Goal: Information Seeking & Learning: Learn about a topic

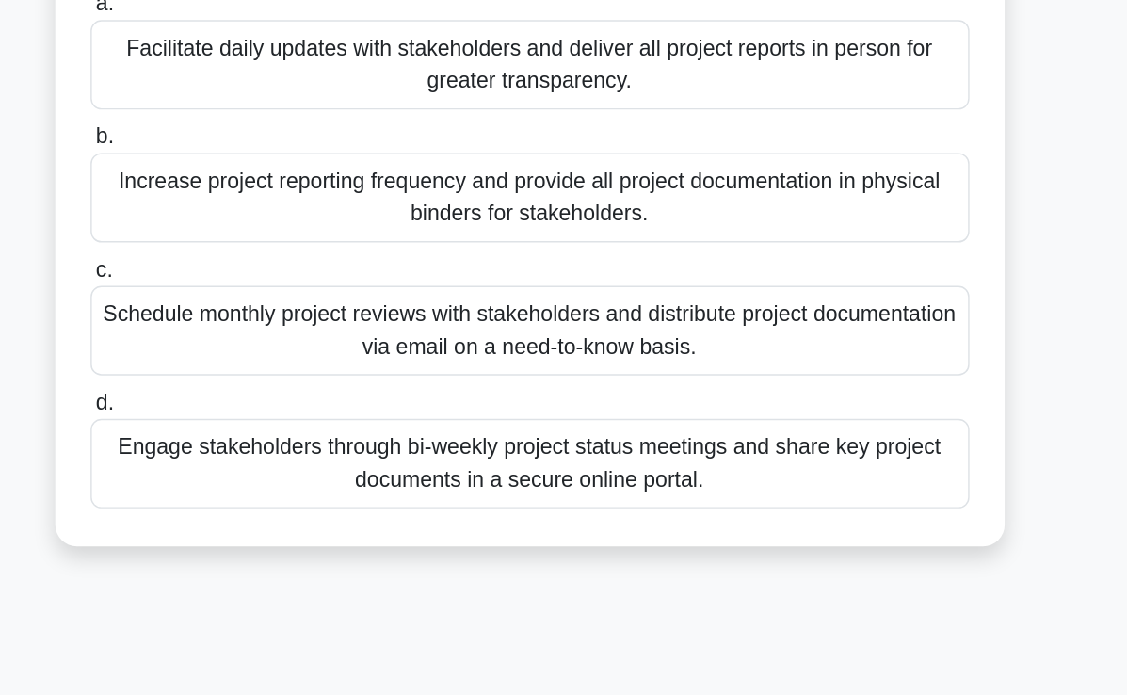
scroll to position [124, 0]
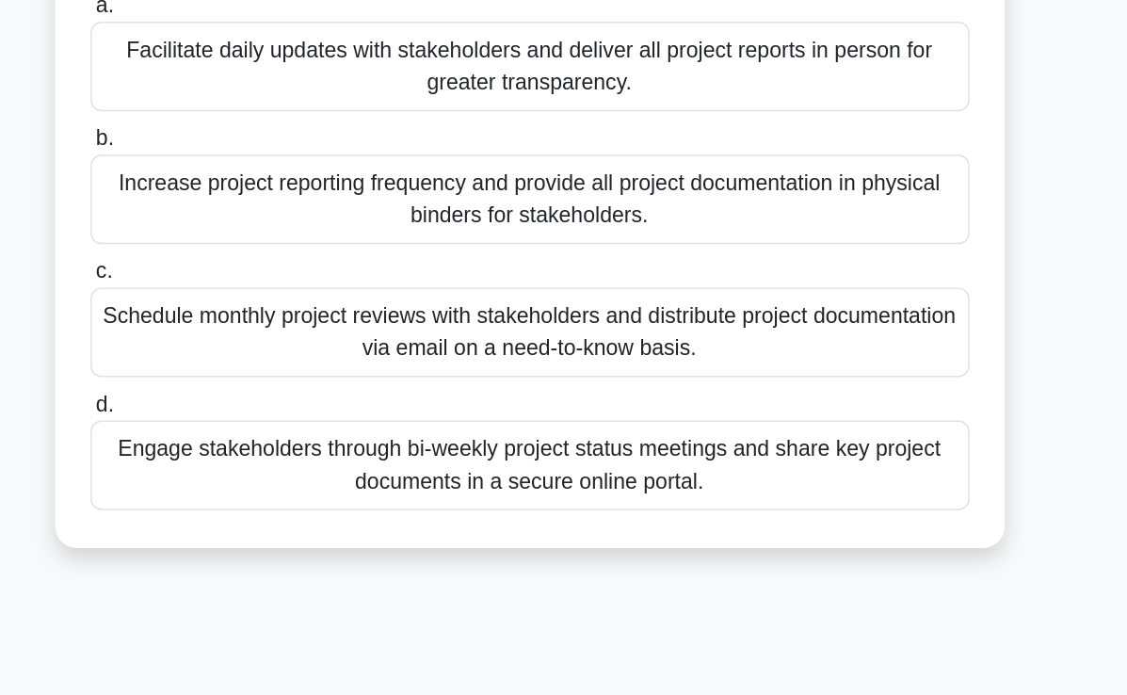
click at [689, 294] on div "Increase project reporting frequency and provide all project documentation in p…" at bounding box center [564, 283] width 610 height 62
click at [259, 248] on input "b. Increase project reporting frequency and provide all project documentation i…" at bounding box center [259, 241] width 0 height 12
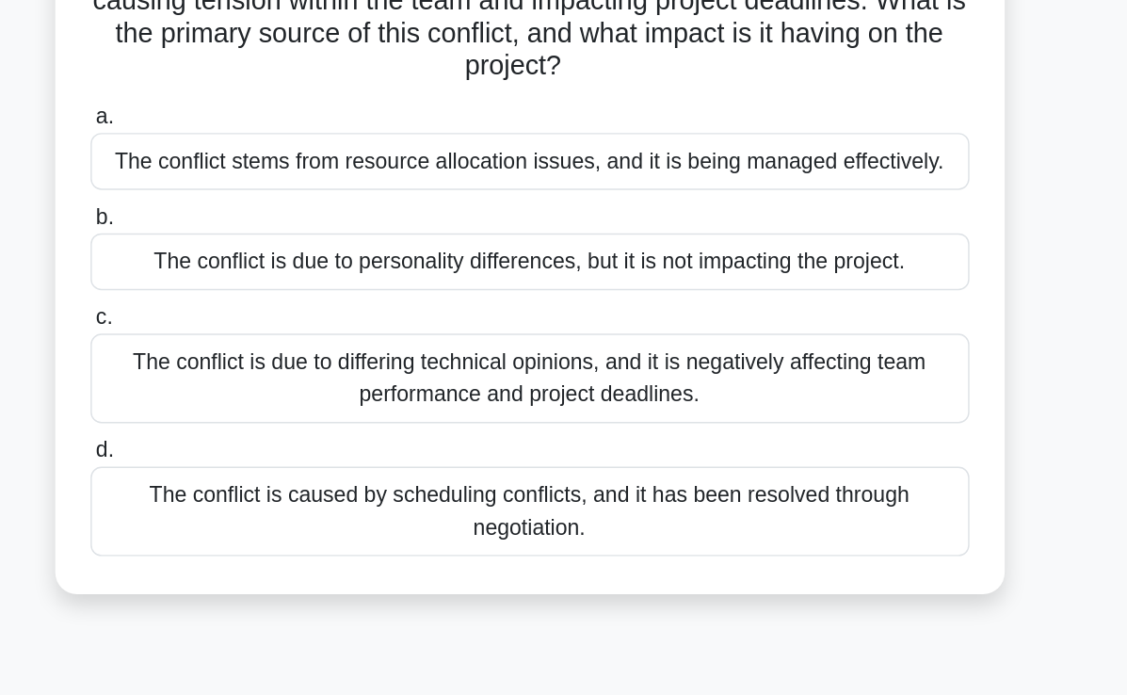
scroll to position [193, 0]
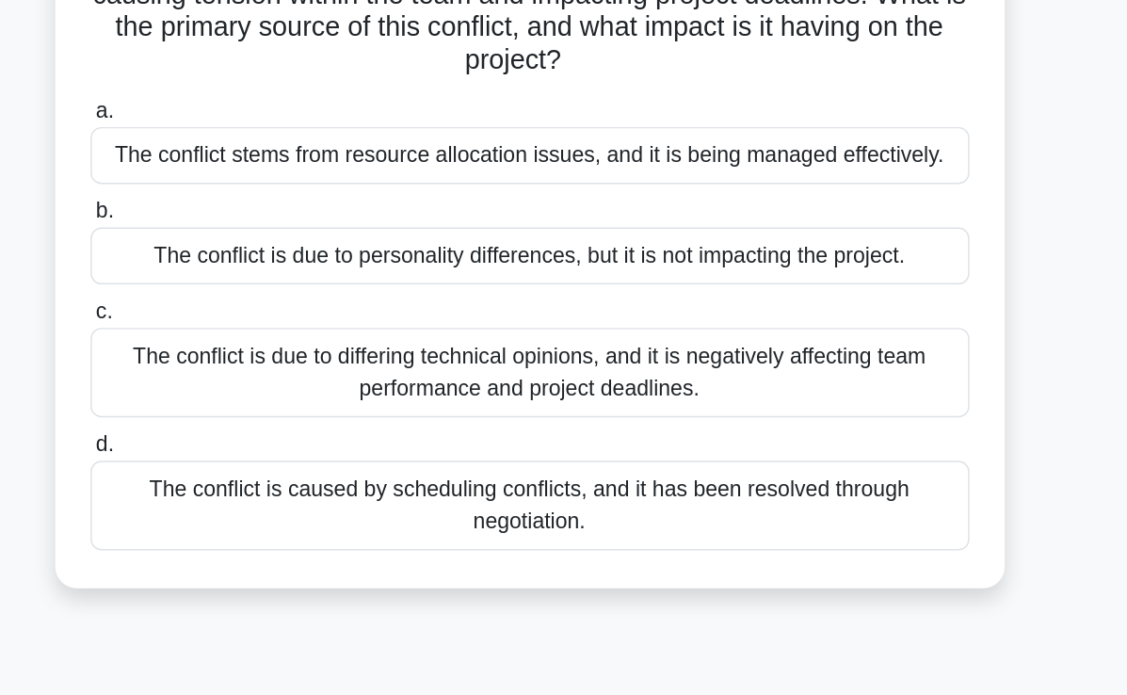
click at [659, 358] on div "The conflict is due to differing technical opinions, and it is negatively affec…" at bounding box center [564, 375] width 610 height 62
click at [259, 339] on input "c. The conflict is due to differing technical opinions, and it is negatively af…" at bounding box center [259, 333] width 0 height 12
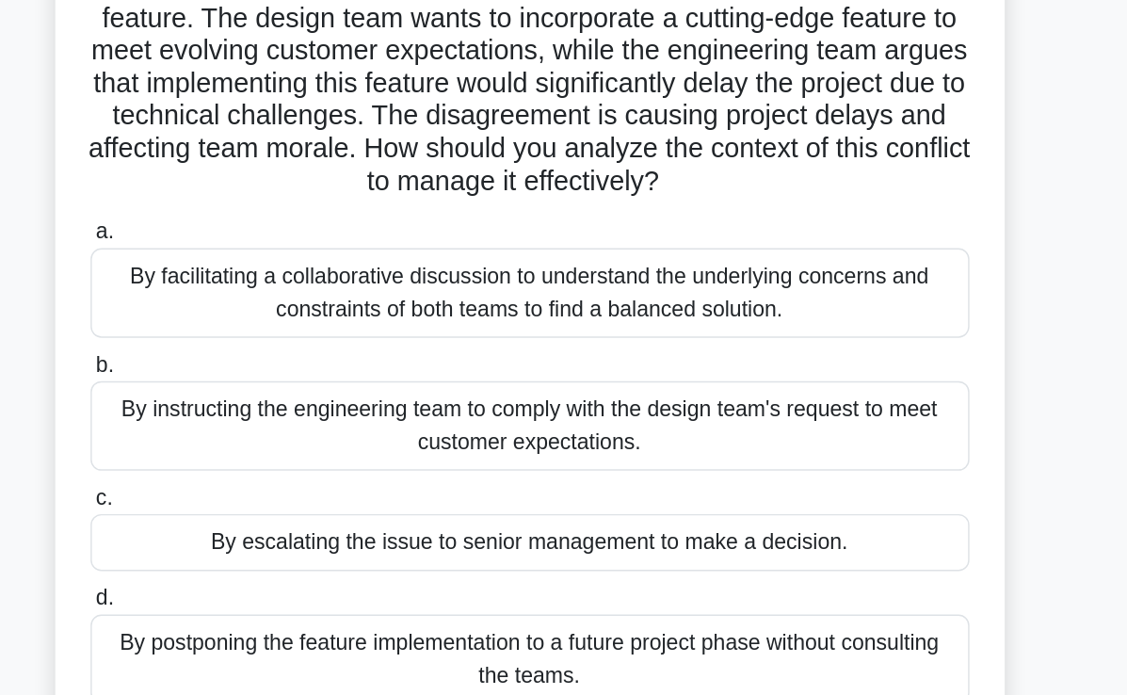
scroll to position [78, 0]
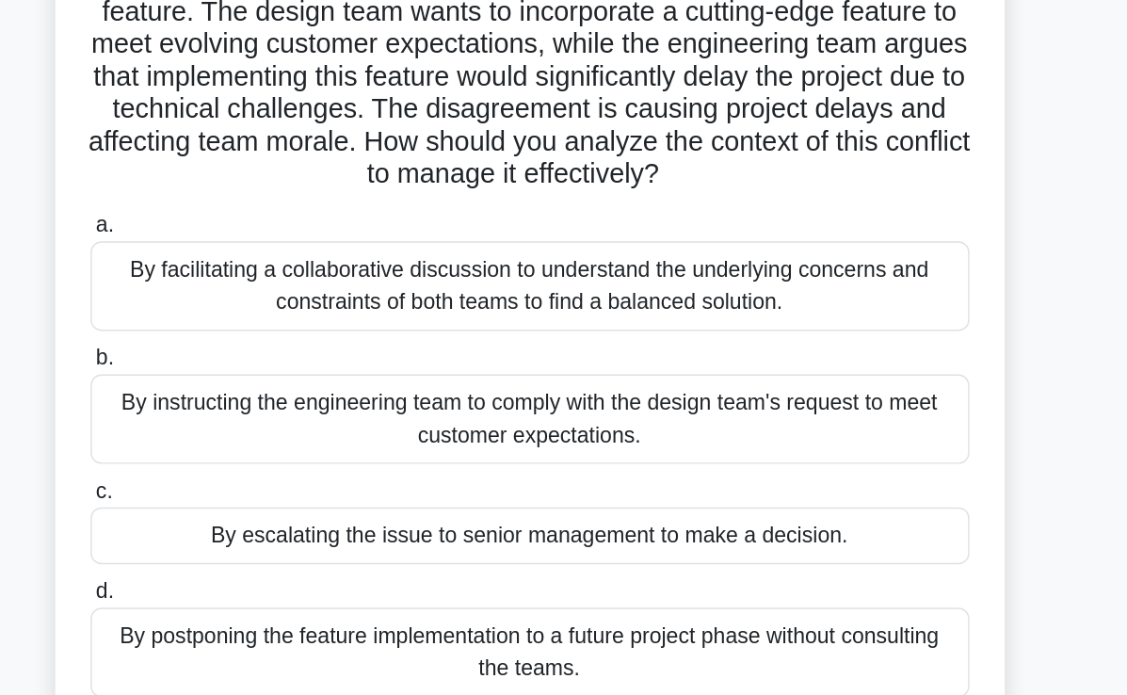
click at [698, 340] on div "By facilitating a collaborative discussion to understand the underlying concern…" at bounding box center [564, 328] width 610 height 62
click at [259, 292] on input "a. By facilitating a collaborative discussion to understand the underlying conc…" at bounding box center [259, 286] width 0 height 12
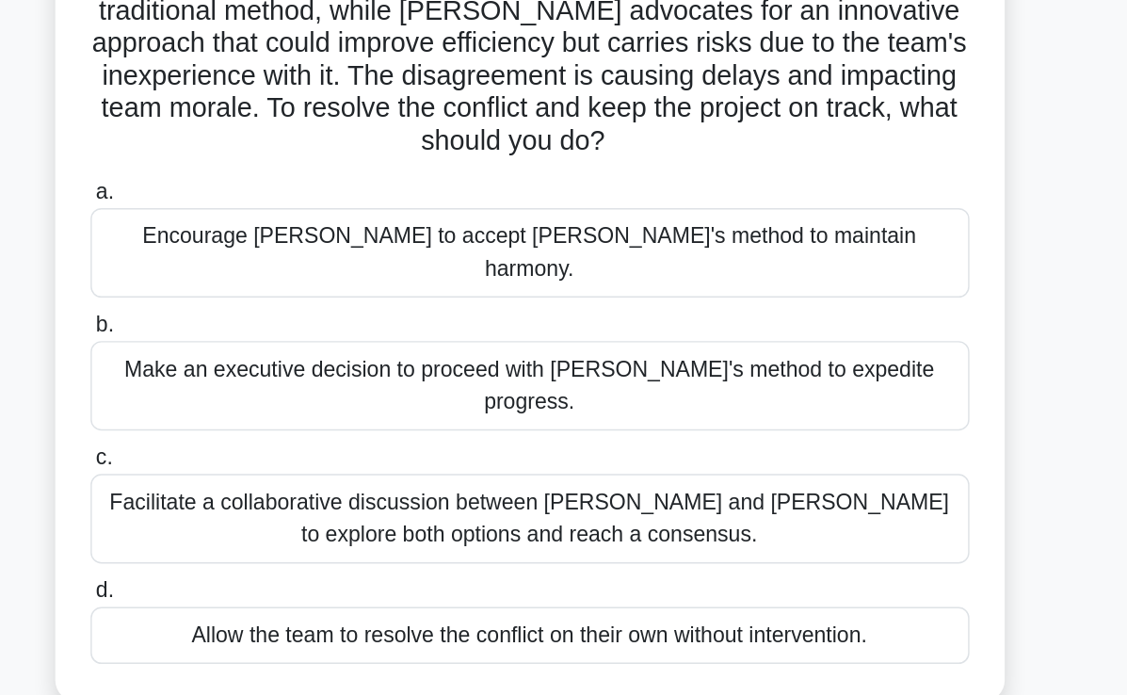
scroll to position [4, 0]
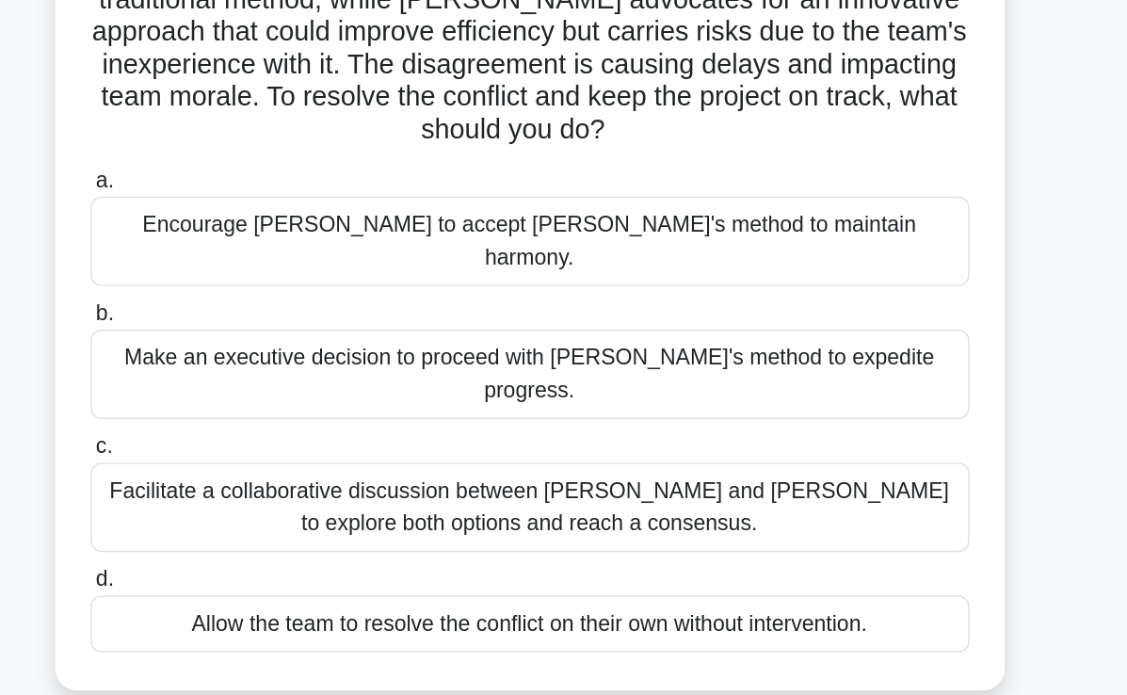
click at [688, 533] on div "Facilitate a collaborative discussion between Jake and Maria to explore both op…" at bounding box center [564, 564] width 610 height 62
click at [259, 516] on input "c. Facilitate a collaborative discussion between Jake and Maria to explore both…" at bounding box center [259, 522] width 0 height 12
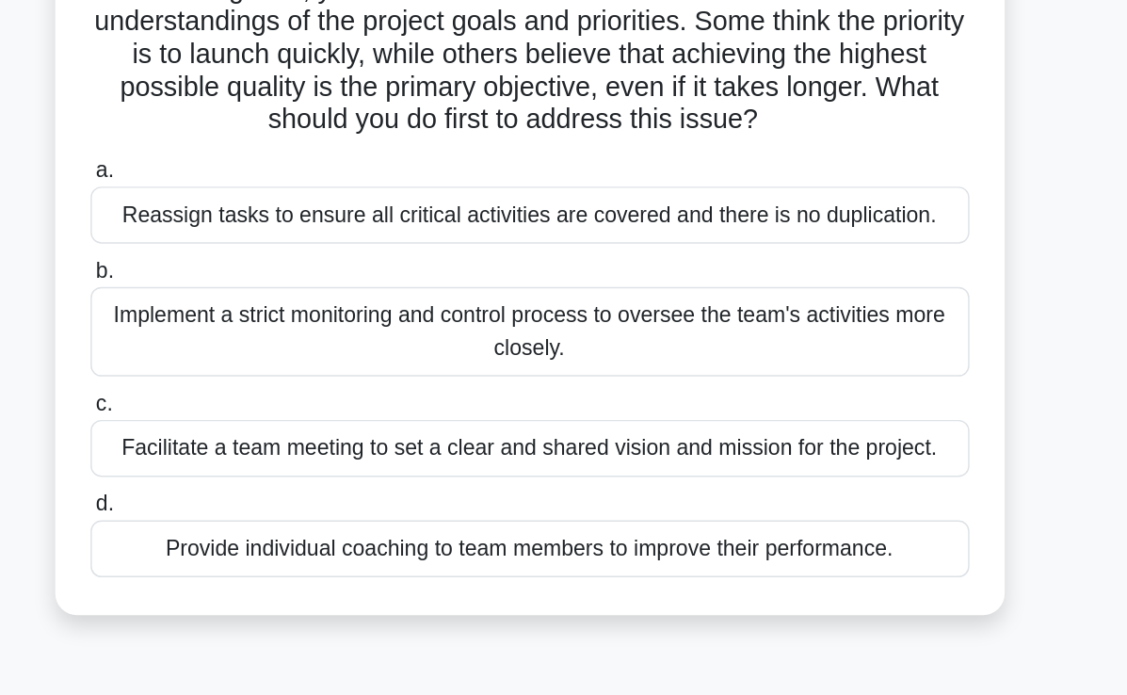
scroll to position [64, 0]
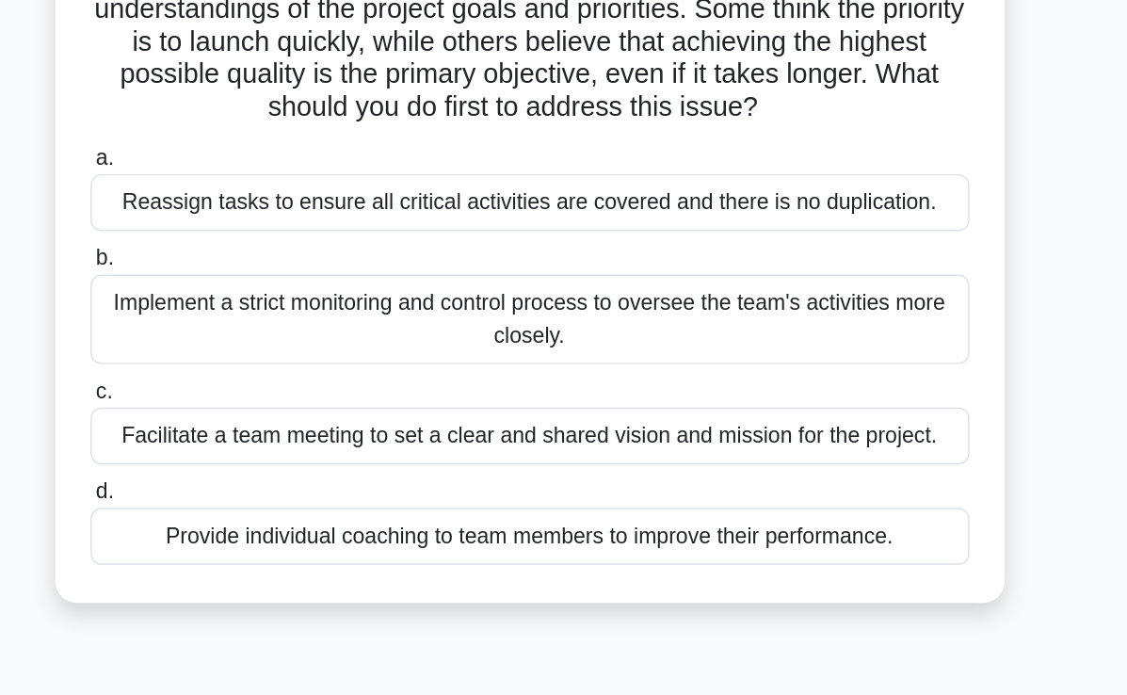
click at [774, 527] on div "Facilitate a team meeting to set a clear and shared vision and mission for the …" at bounding box center [564, 515] width 610 height 40
click at [259, 490] on input "c. Facilitate a team meeting to set a clear and shared vision and mission for t…" at bounding box center [259, 484] width 0 height 12
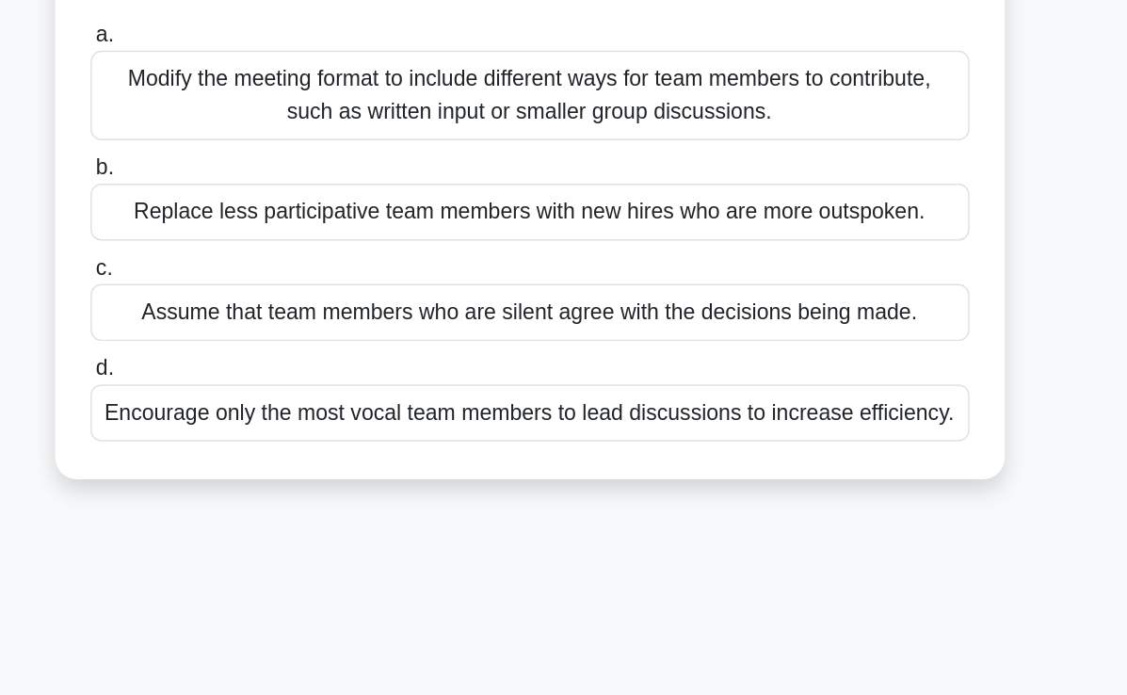
scroll to position [0, 0]
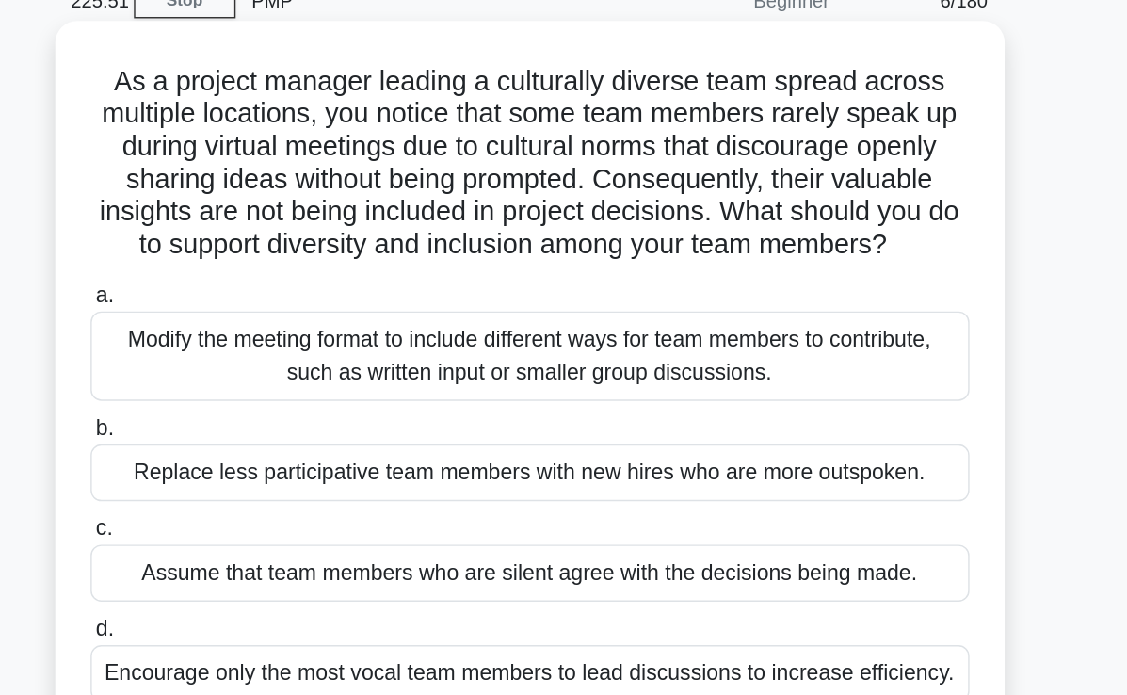
click at [834, 438] on div "Replace less participative team members with new hires who are more outspoken." at bounding box center [564, 419] width 610 height 40
click at [259, 394] on input "b. Replace less participative team members with new hires who are more outspoke…" at bounding box center [259, 388] width 0 height 12
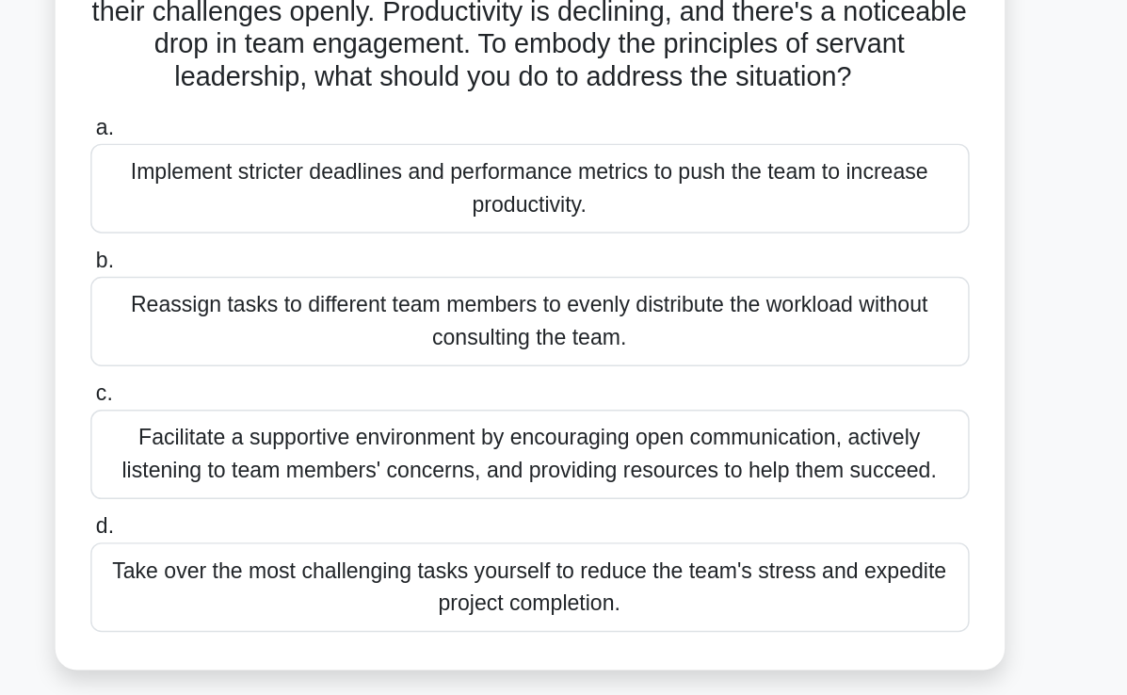
click at [762, 522] on div "Facilitate a supportive environment by encouraging open communication, actively…" at bounding box center [564, 522] width 610 height 62
click at [259, 487] on input "c. Facilitate a supportive environment by encouraging open communication, activ…" at bounding box center [259, 480] width 0 height 12
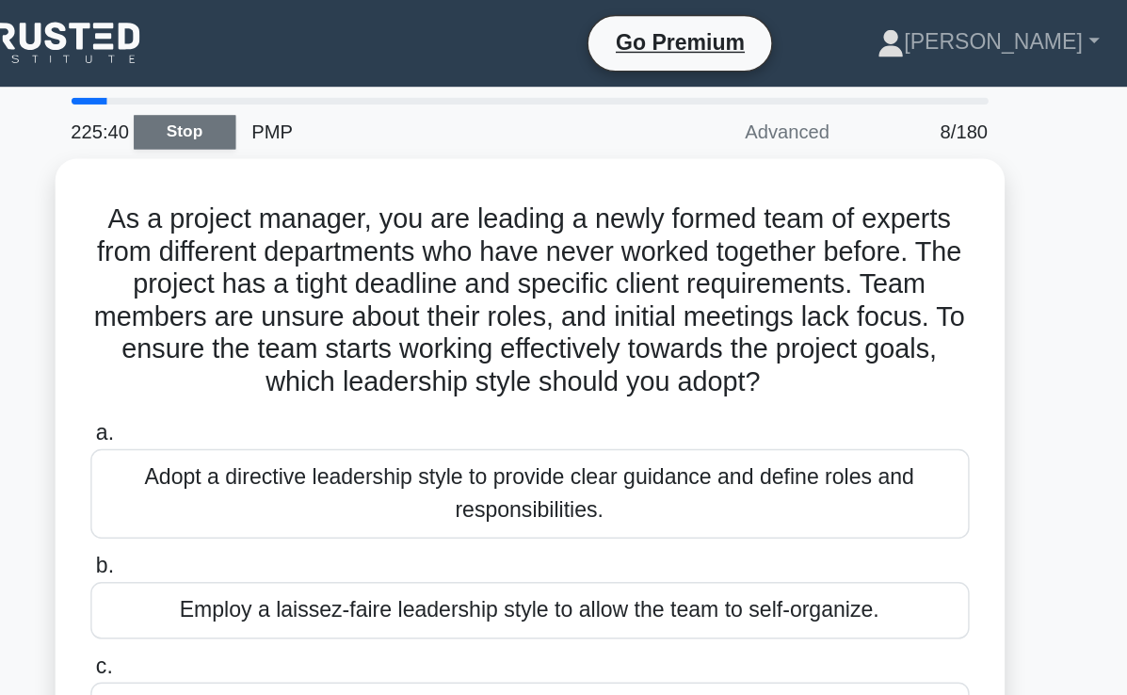
click at [331, 94] on link "Stop" at bounding box center [324, 92] width 71 height 24
click at [330, 94] on link "Stop" at bounding box center [324, 92] width 71 height 24
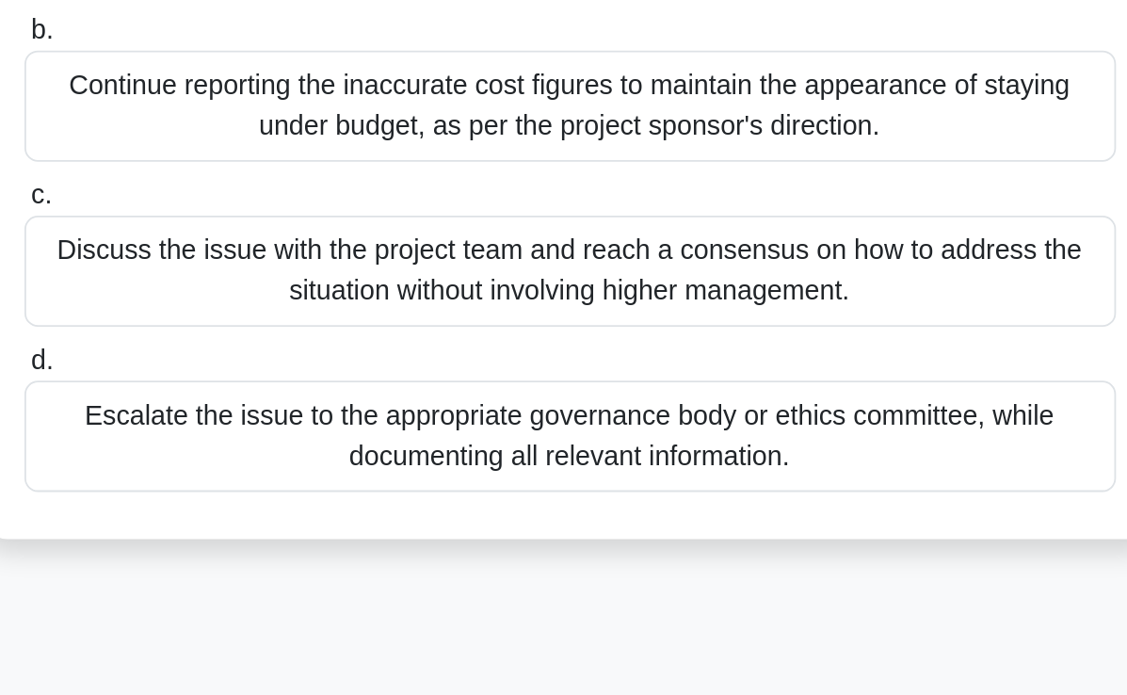
scroll to position [25, 0]
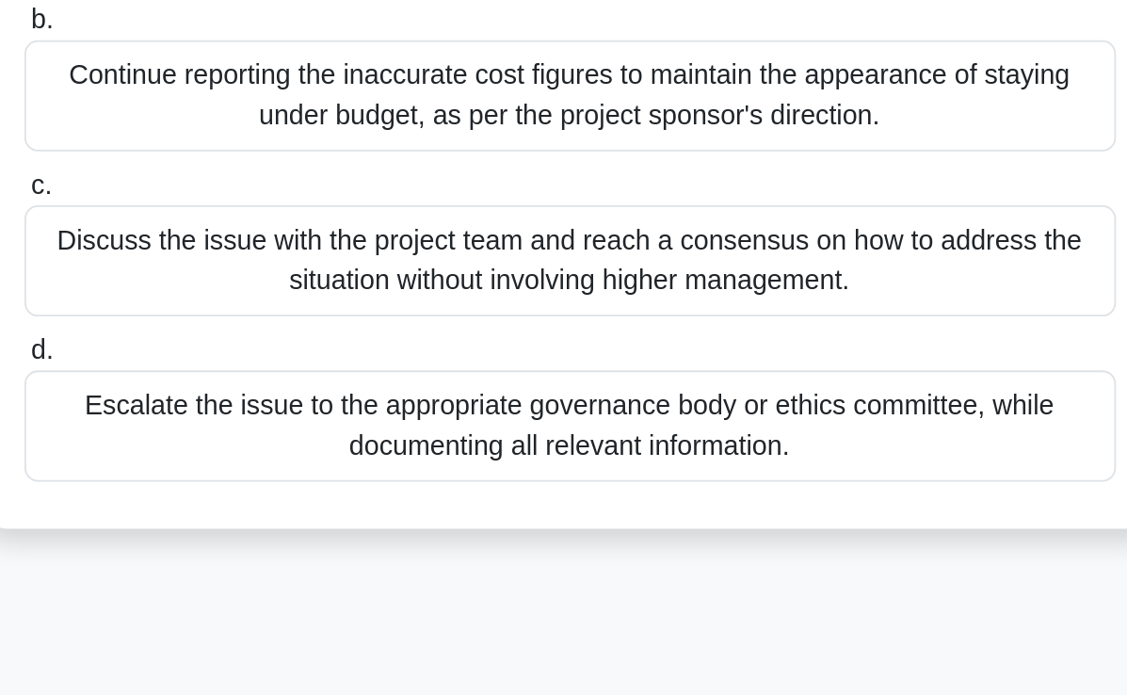
click at [678, 483] on div "Discuss the issue with the project team and reach a consensus on how to address…" at bounding box center [564, 452] width 610 height 62
click at [259, 416] on input "c. Discuss the issue with the project team and reach a consensus on how to addr…" at bounding box center [259, 410] width 0 height 12
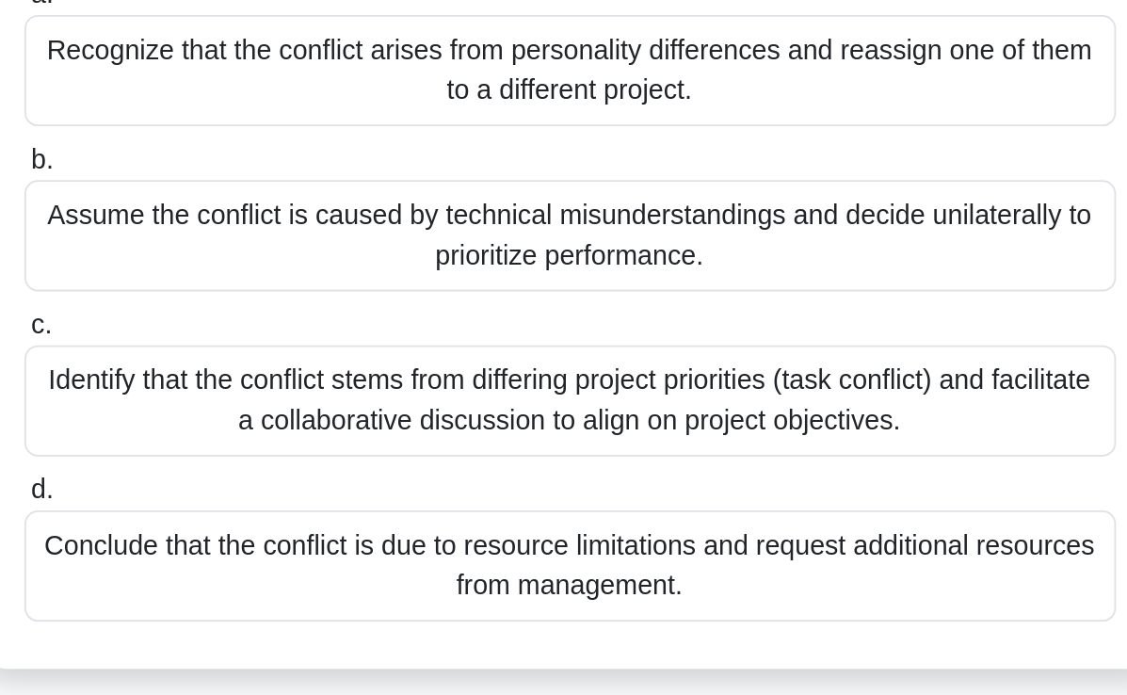
scroll to position [64, 0]
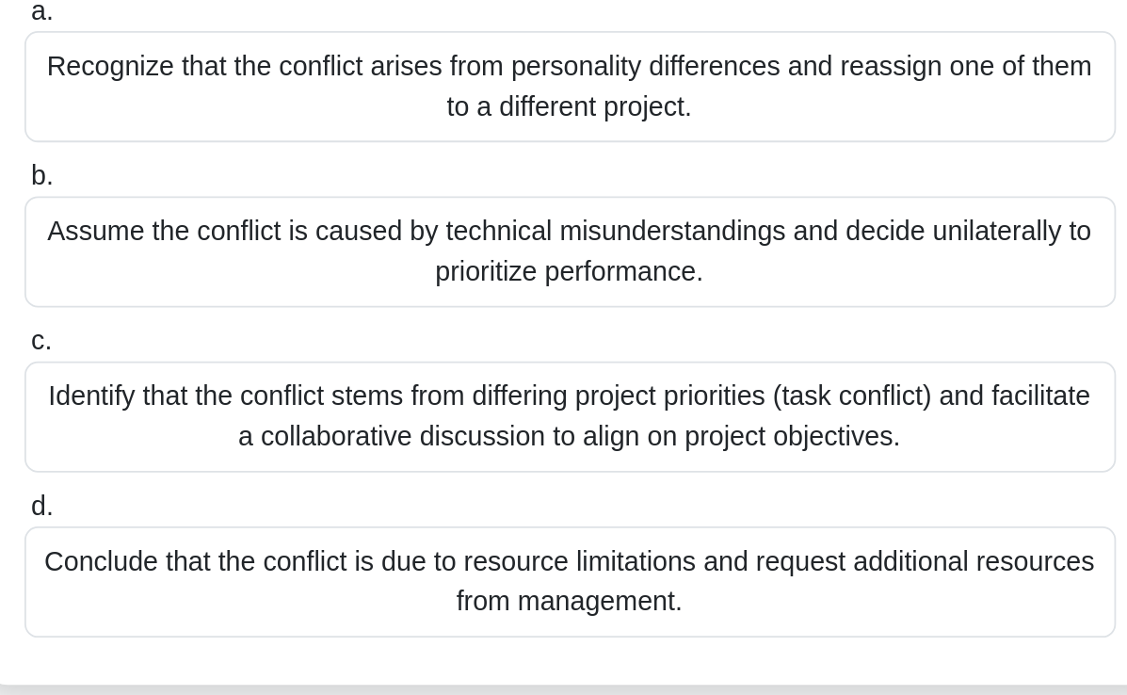
click at [657, 515] on div "Identify that the conflict stems from differing project priorities (task confli…" at bounding box center [564, 526] width 610 height 62
click at [259, 490] on input "c. Identify that the conflict stems from differing project priorities (task con…" at bounding box center [259, 484] width 0 height 12
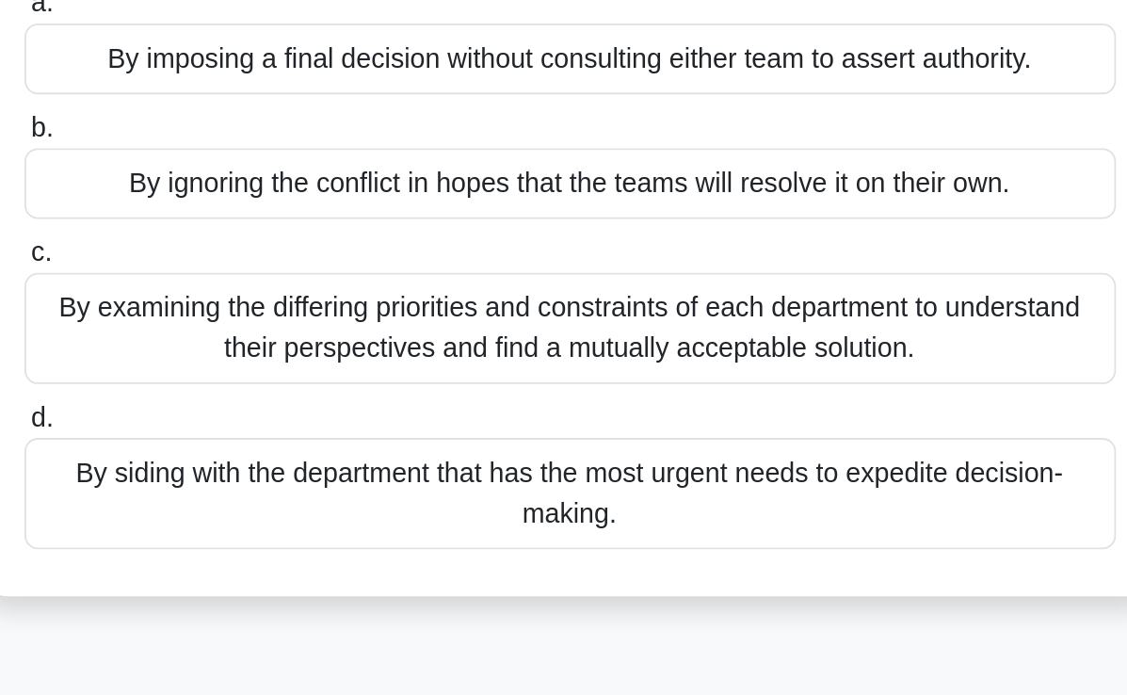
scroll to position [62, 0]
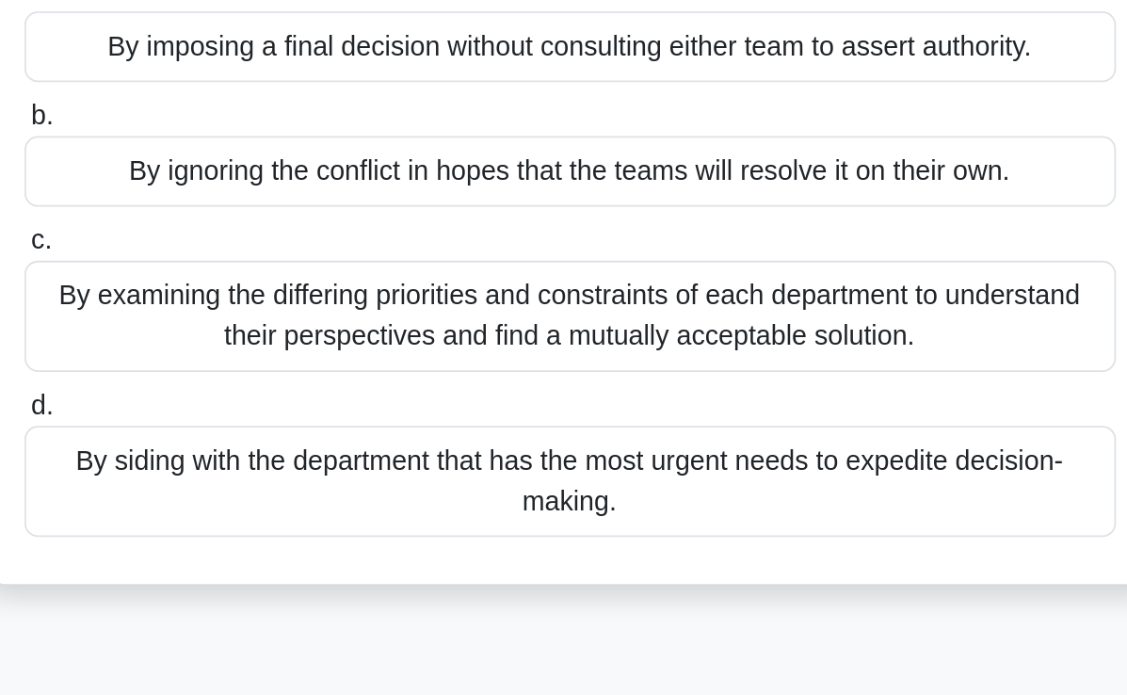
click at [697, 494] on div "By examining the differing priorities and constraints of each department to und…" at bounding box center [564, 483] width 610 height 62
click at [259, 447] on input "c. By examining the differing priorities and constraints of each department to …" at bounding box center [259, 441] width 0 height 12
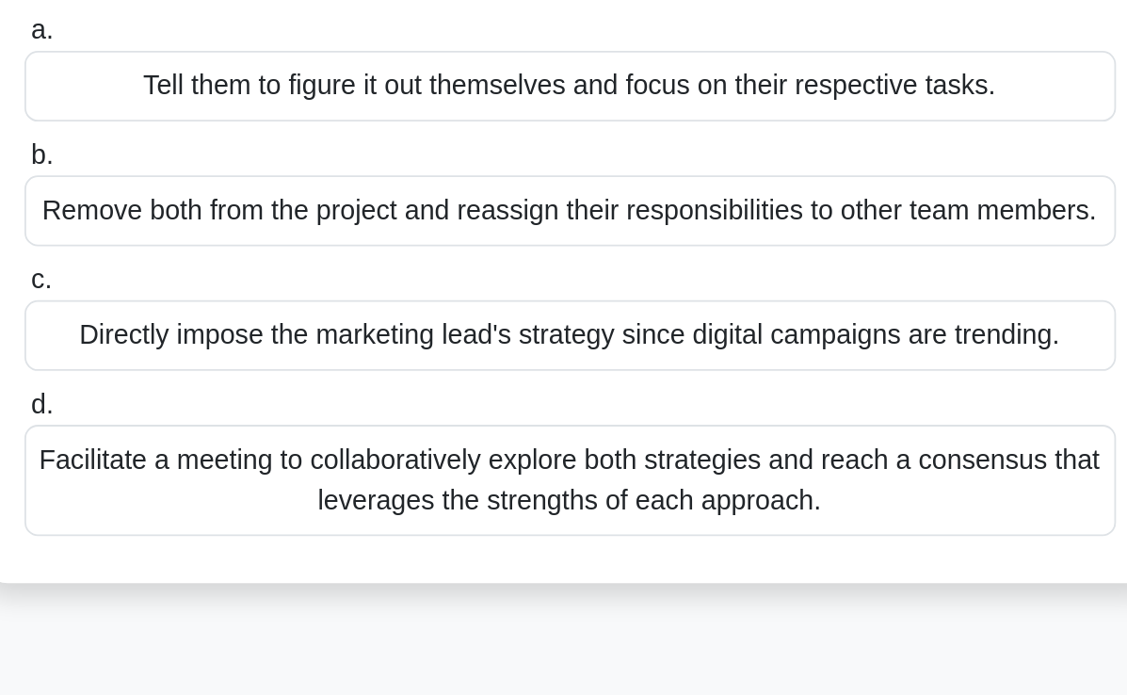
scroll to position [69, 0]
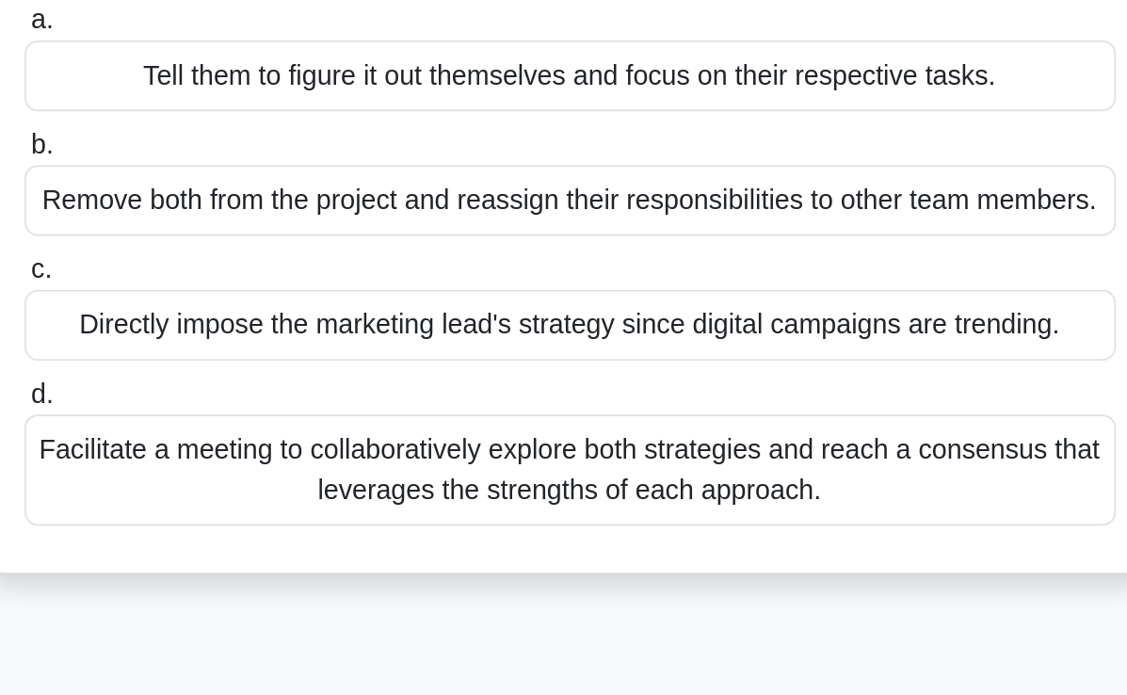
click at [657, 555] on div "Facilitate a meeting to collaboratively explore both strategies and reach a con…" at bounding box center [564, 568] width 610 height 62
click at [259, 533] on input "d. Facilitate a meeting to collaboratively explore both strategies and reach a …" at bounding box center [259, 527] width 0 height 12
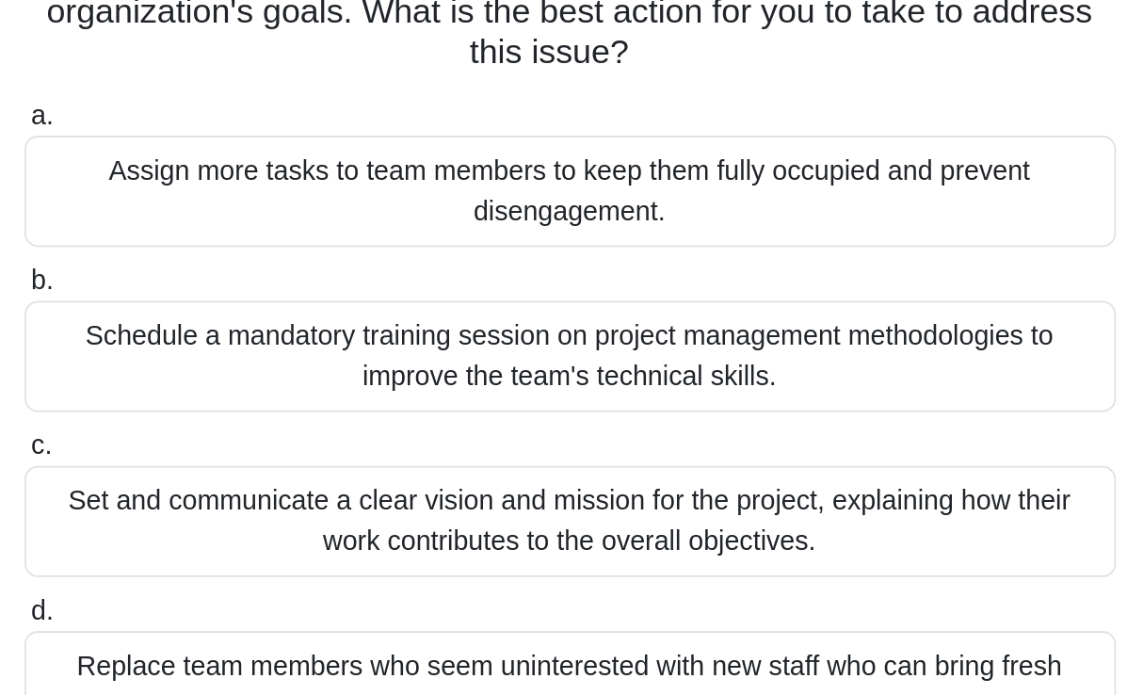
scroll to position [0, 0]
